Goal: Navigation & Orientation: Find specific page/section

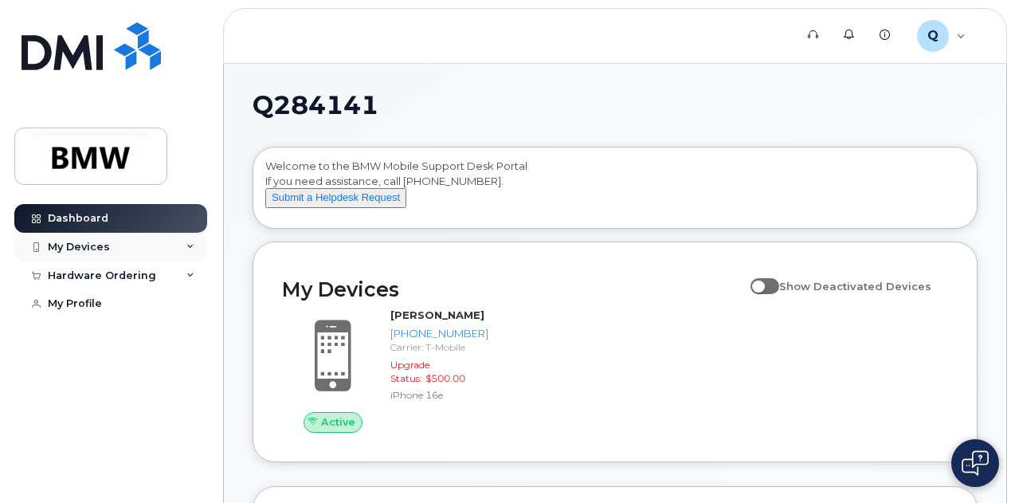
click at [66, 248] on div "My Devices" at bounding box center [79, 247] width 62 height 13
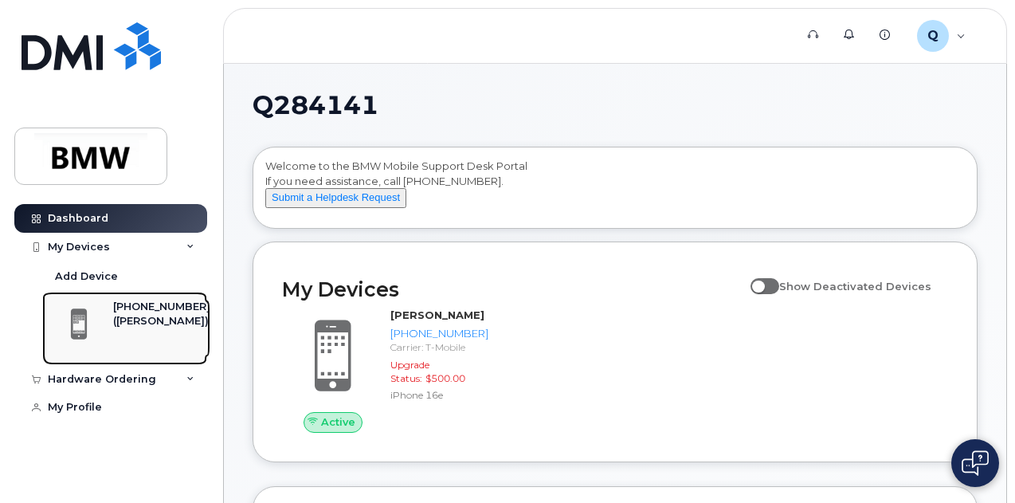
click at [123, 321] on div "([PERSON_NAME])" at bounding box center [161, 321] width 97 height 14
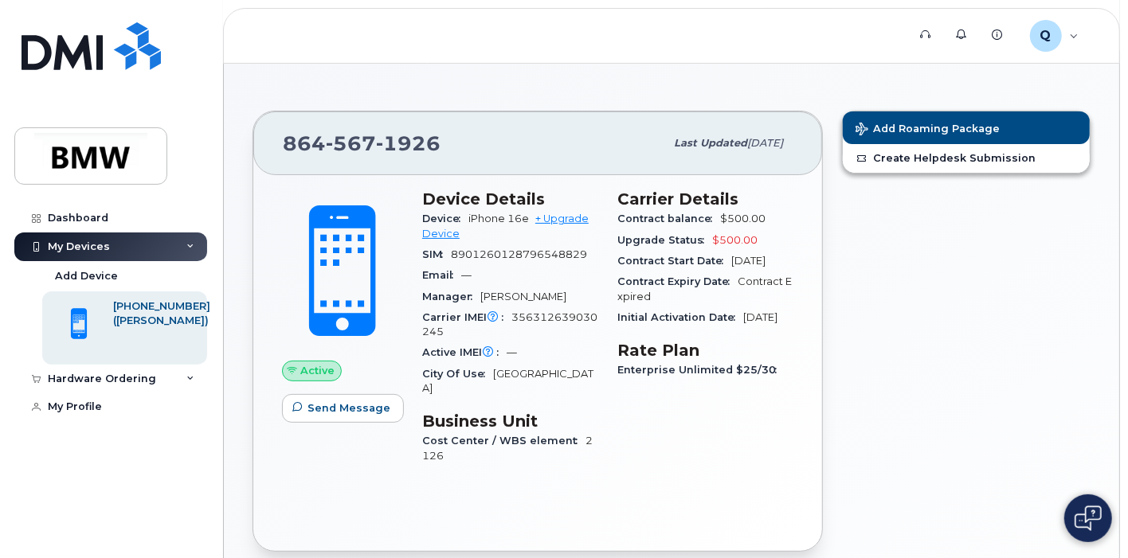
scroll to position [101, 0]
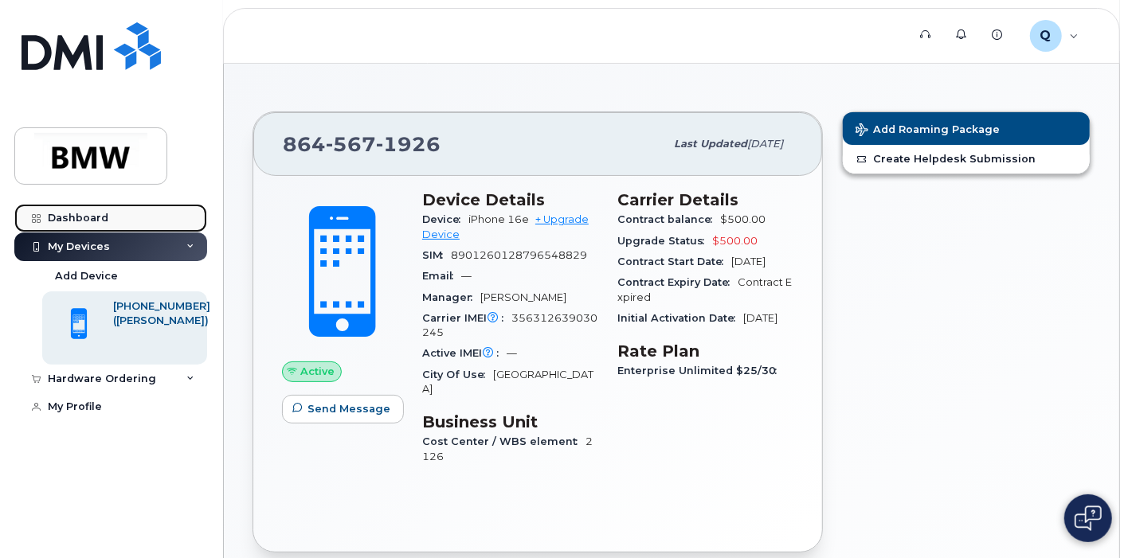
click at [100, 221] on div "Dashboard" at bounding box center [78, 218] width 61 height 13
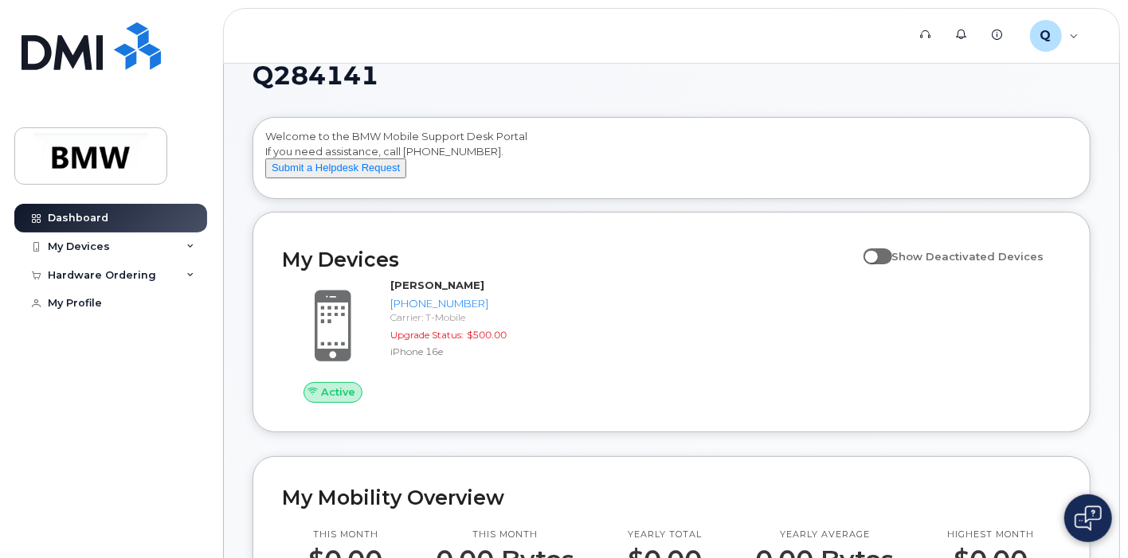
scroll to position [32, 0]
